Goal: Task Accomplishment & Management: Manage account settings

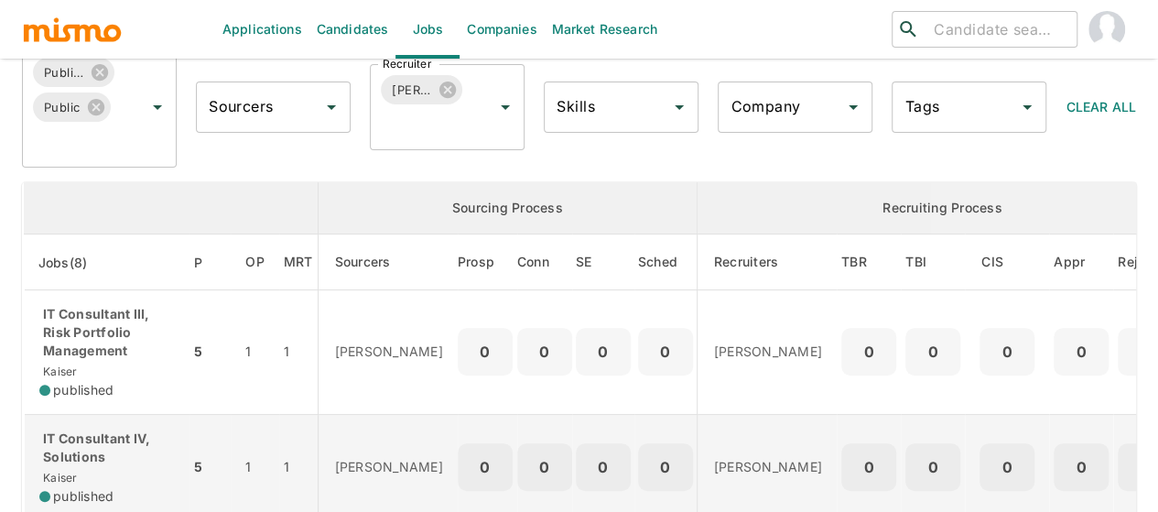
scroll to position [275, 0]
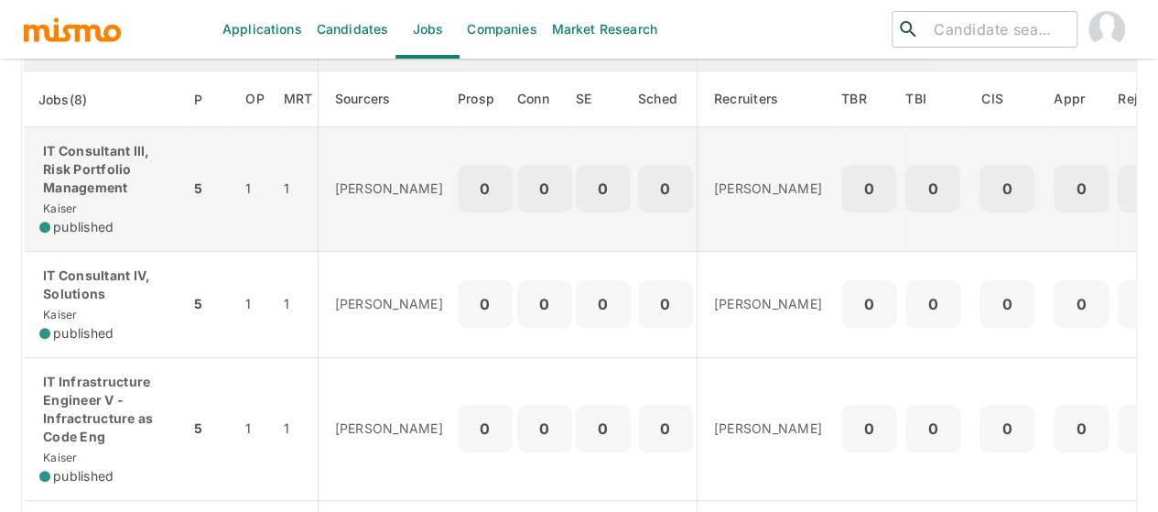
click at [107, 175] on p "IT Consultant III, Risk Portfolio Management" at bounding box center [106, 169] width 135 height 55
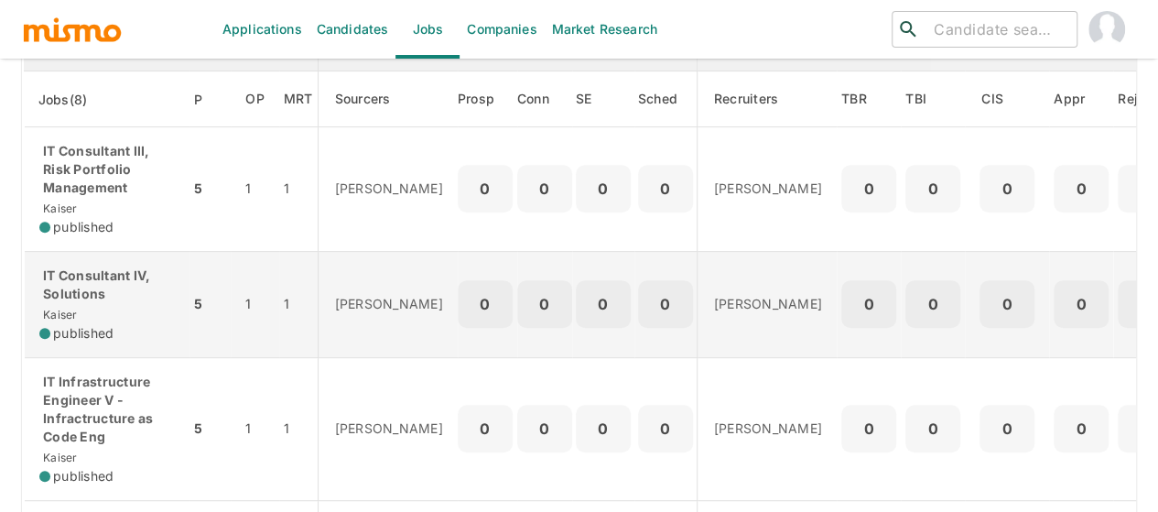
click at [86, 299] on p "IT Consultant IV, Solutions" at bounding box center [106, 284] width 135 height 37
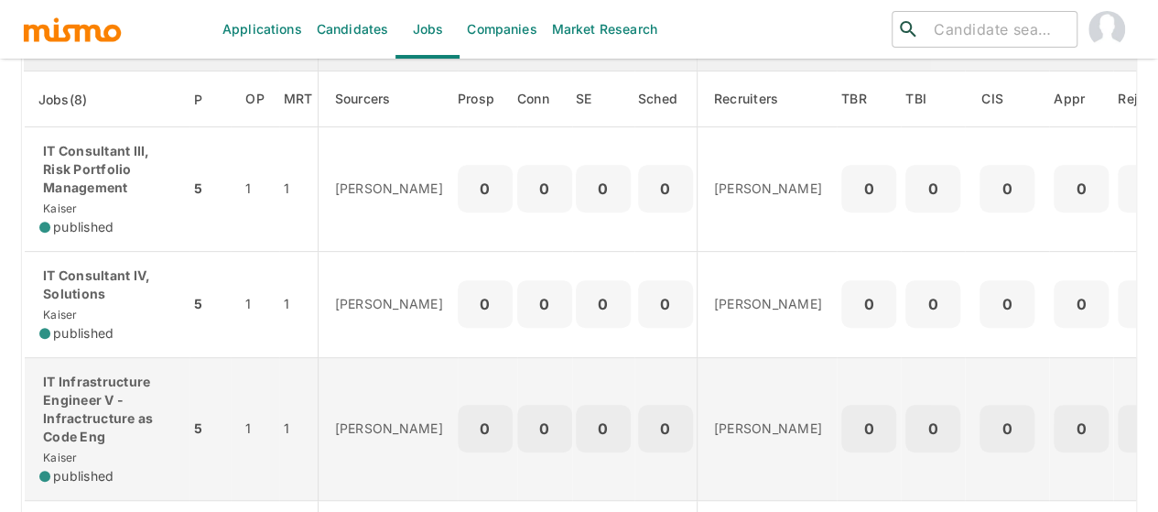
click at [101, 382] on p "IT Infrastructure Engineer V - Infractructure as Code Eng" at bounding box center [106, 409] width 135 height 73
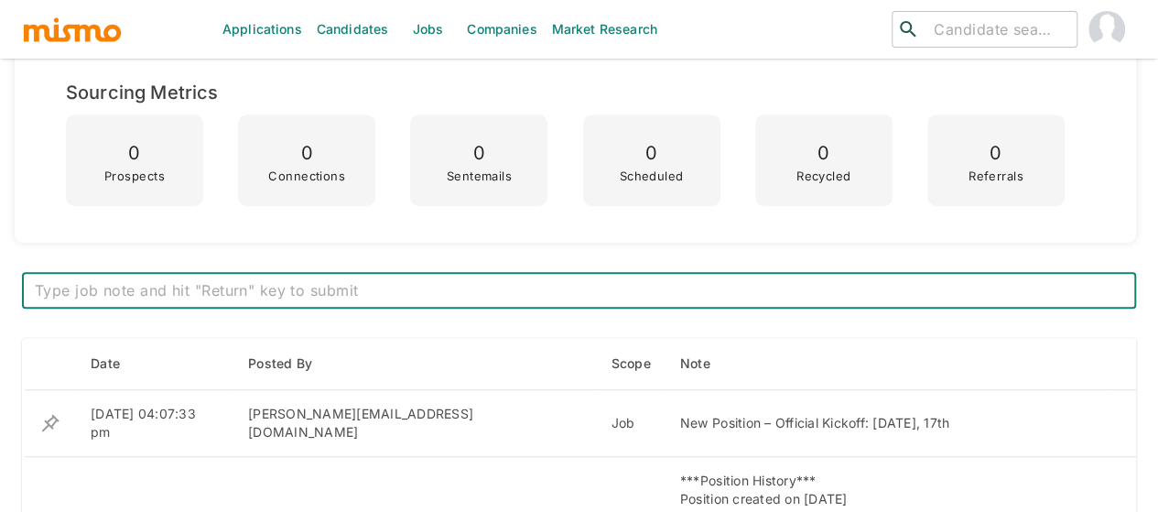
scroll to position [507, 0]
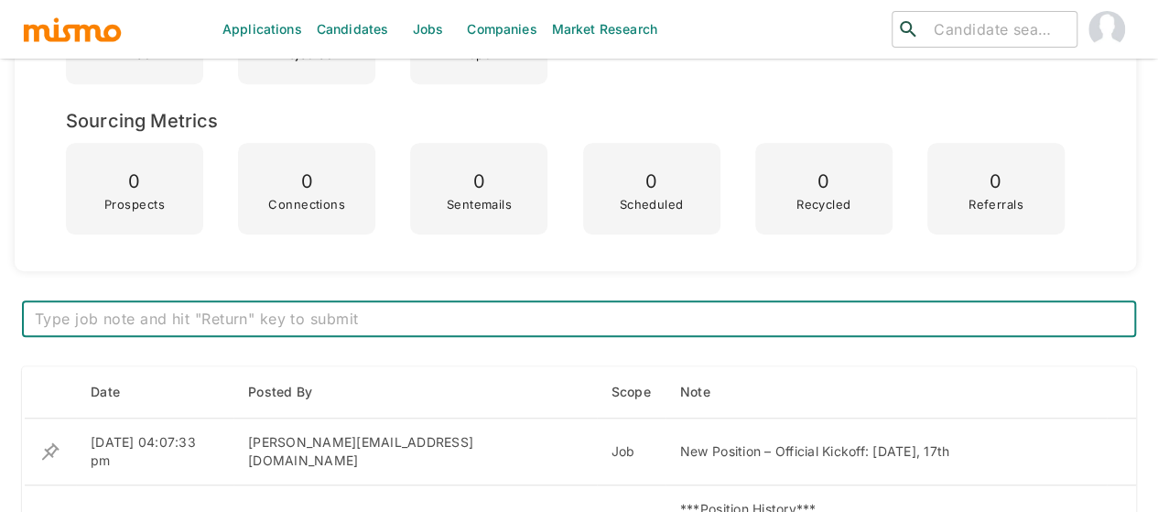
click at [356, 321] on textarea at bounding box center [579, 319] width 1089 height 21
type textarea "Meeting: GCC – Service Agreement | Intake JDs | Mobile Phase 2+ - SEP 17th 2025…"
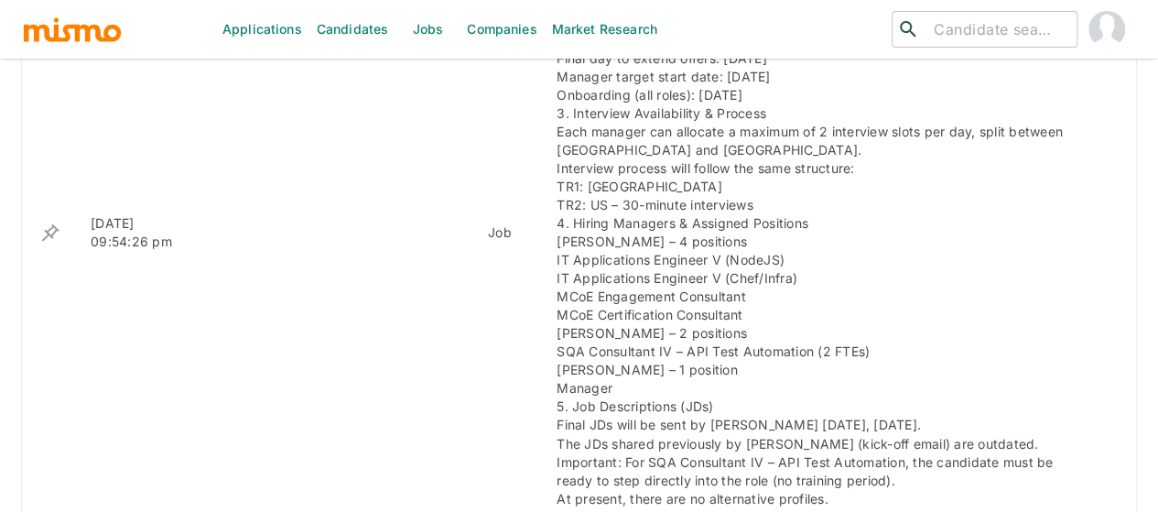
scroll to position [1056, 0]
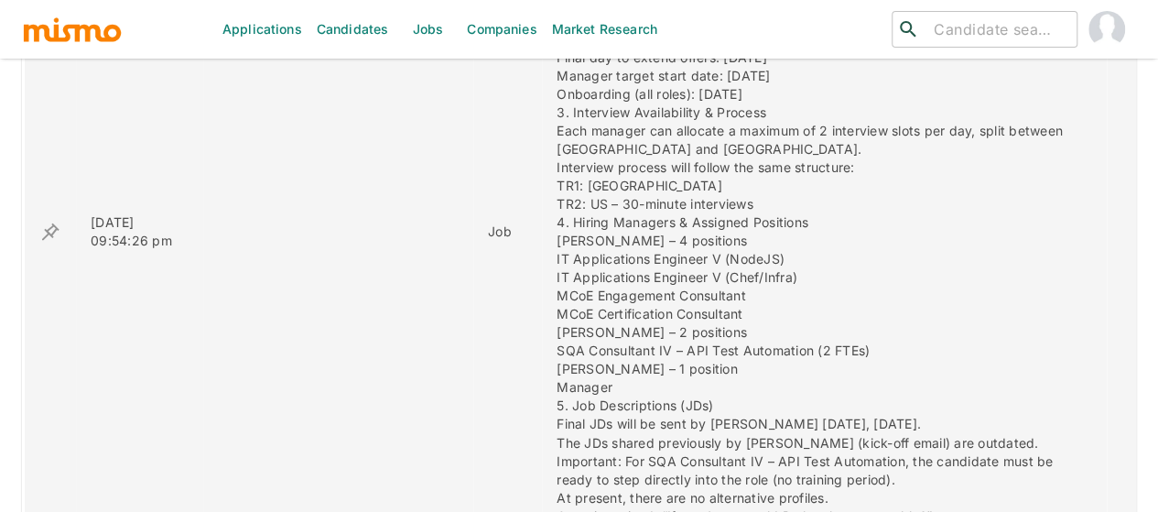
click at [52, 221] on icon "enhanced table" at bounding box center [50, 232] width 22 height 22
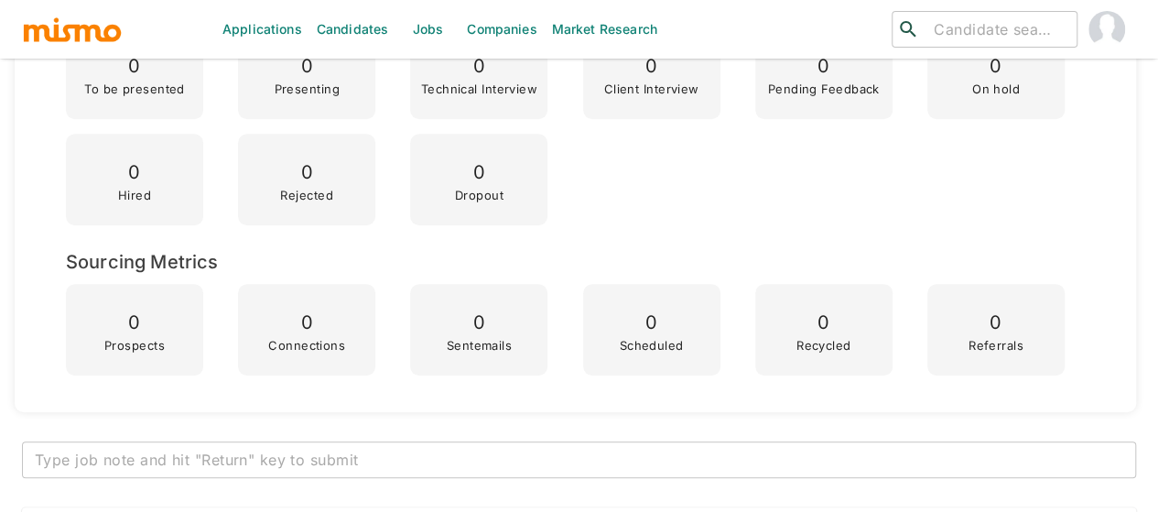
scroll to position [0, 0]
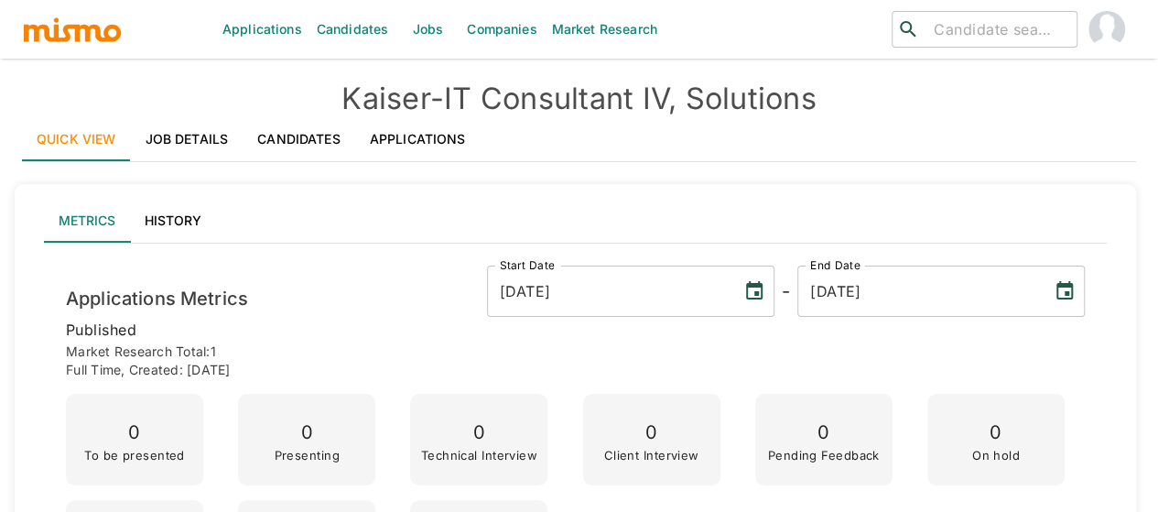
click at [363, 347] on p "Market Research Total: 1" at bounding box center [575, 351] width 1019 height 18
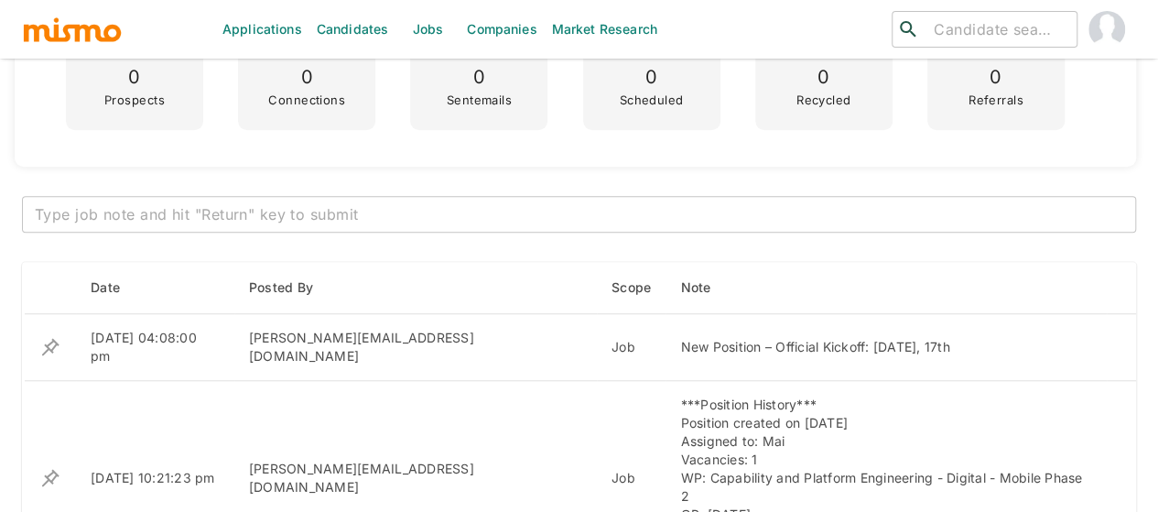
scroll to position [641, 0]
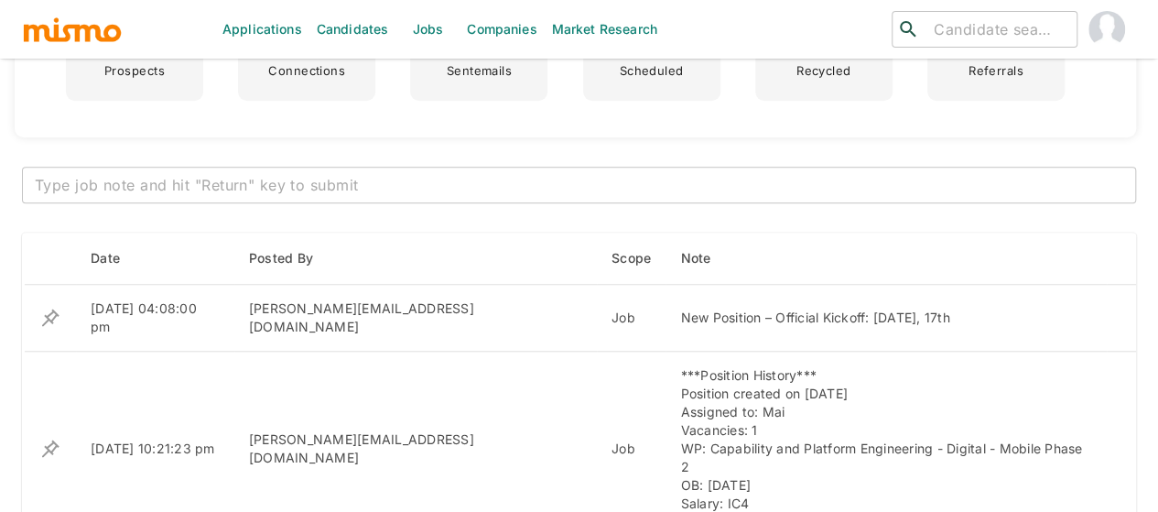
click at [395, 182] on textarea at bounding box center [579, 185] width 1089 height 21
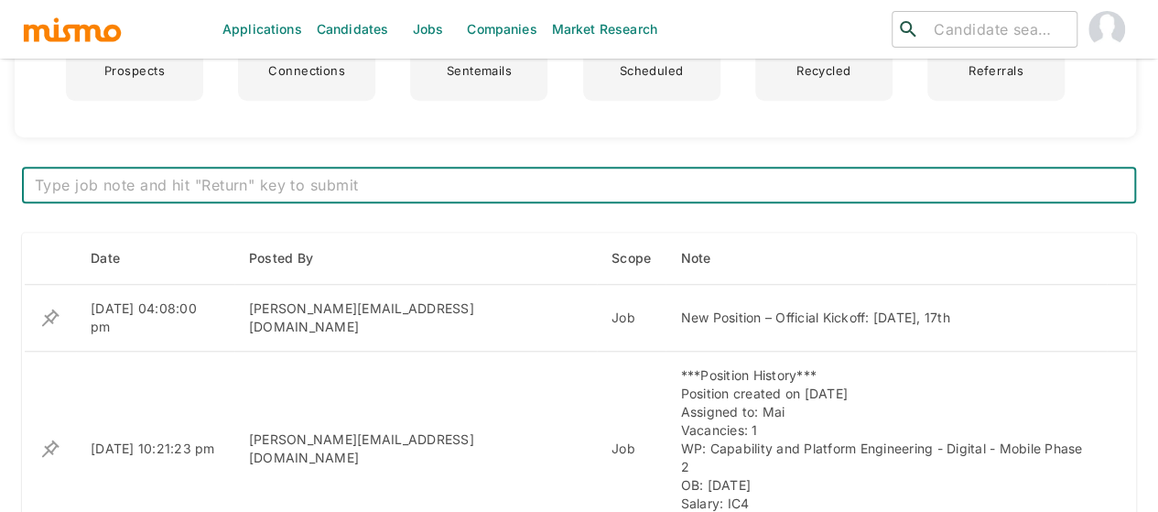
paste textarea "Meeting: GCC – Service Agreement | Intake JDs | Mobile Phase 2+ - SEP 17th 2025…"
type textarea "Meeting: GCC – Service Agreement | Intake JDs | Mobile Phase 2+ - SEP 17th 2025…"
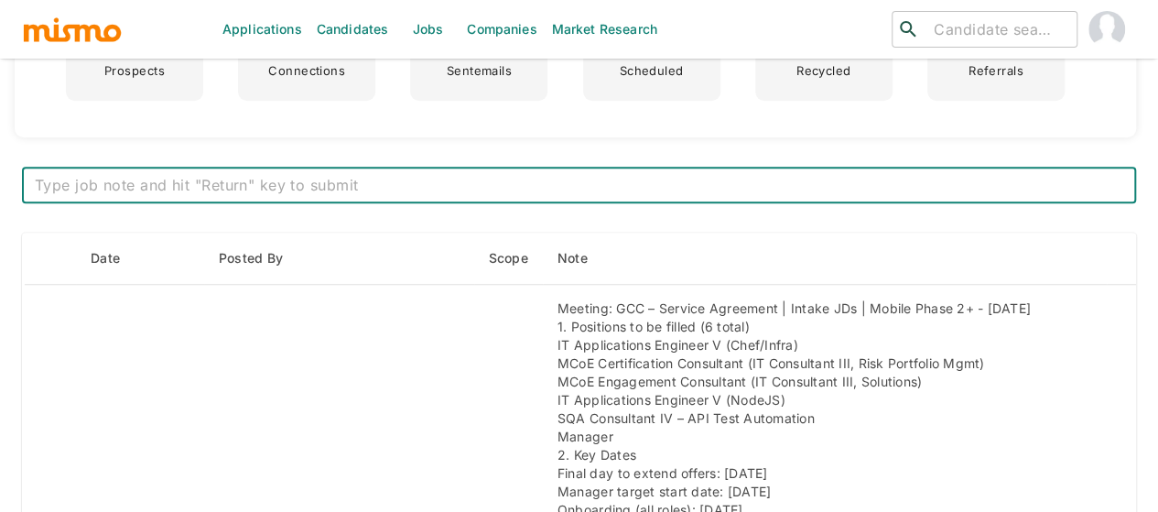
scroll to position [0, 0]
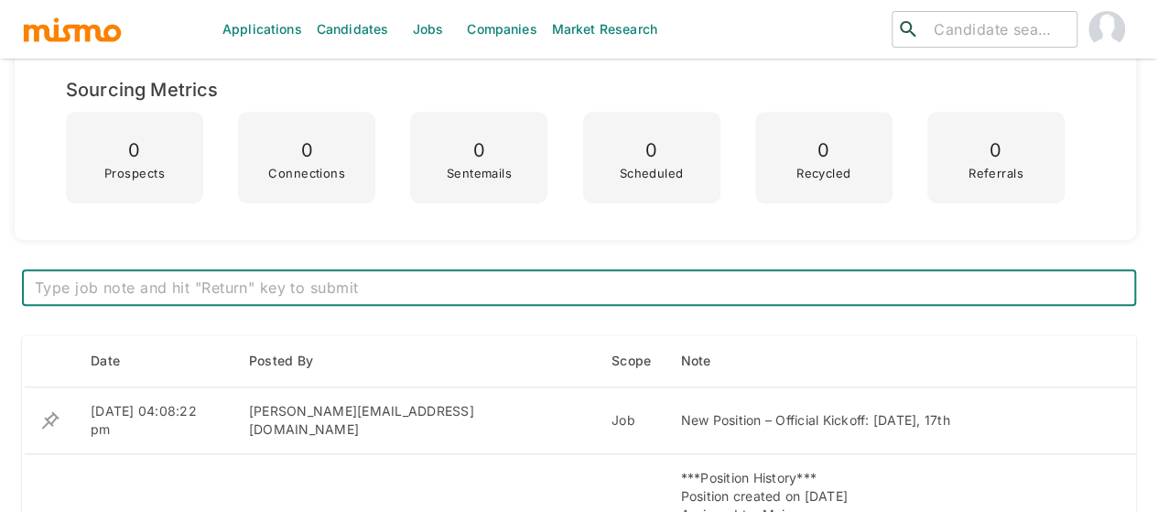
scroll to position [549, 0]
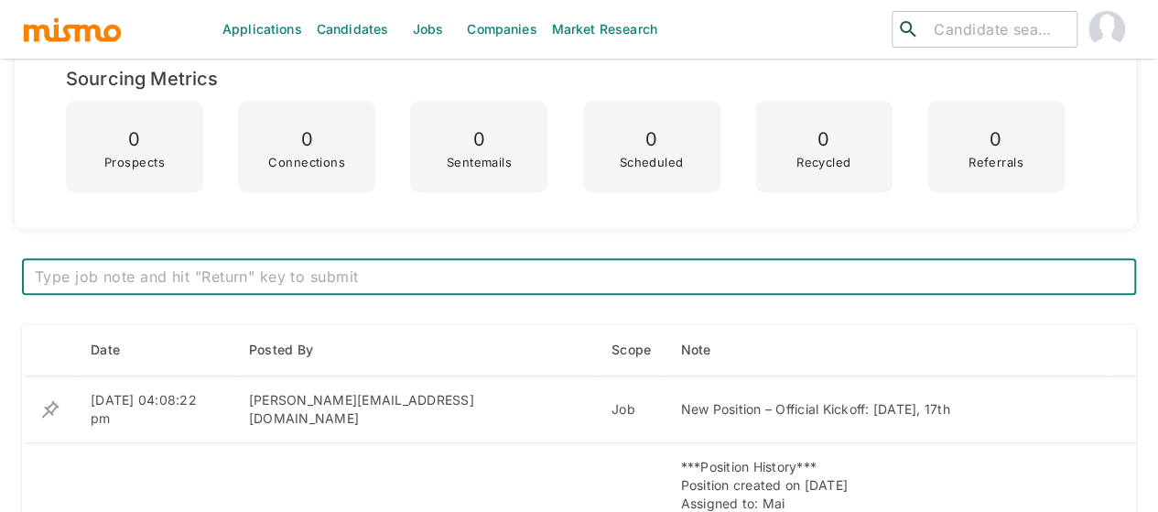
click at [370, 277] on textarea at bounding box center [579, 276] width 1089 height 21
type textarea "Loremip: DOL – Sitamet Consectet | Adipis ELi | Seddoe Tempo 0+ - INC 32ut 0776…"
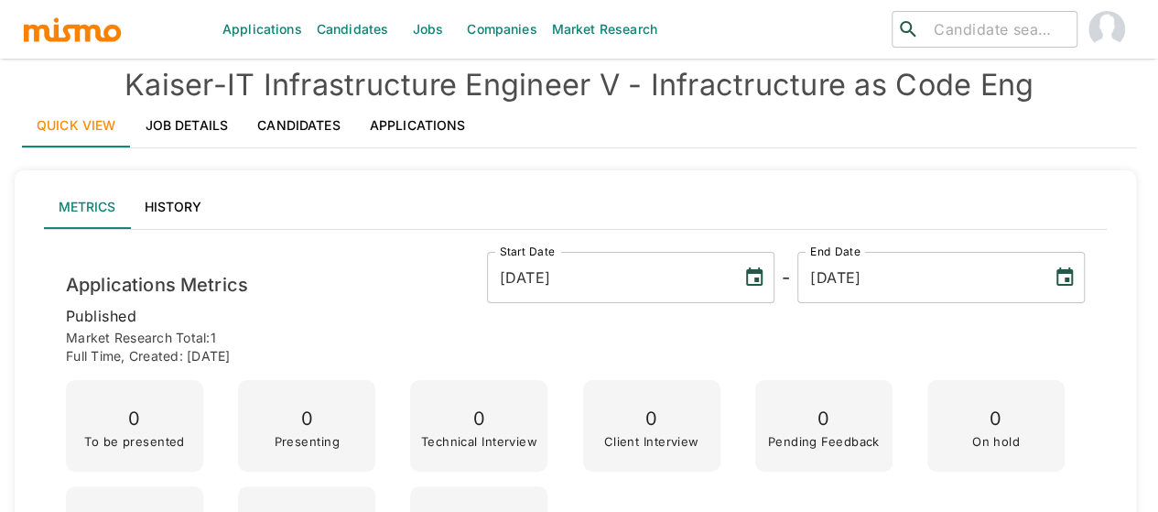
scroll to position [0, 0]
